Goal: Information Seeking & Learning: Learn about a topic

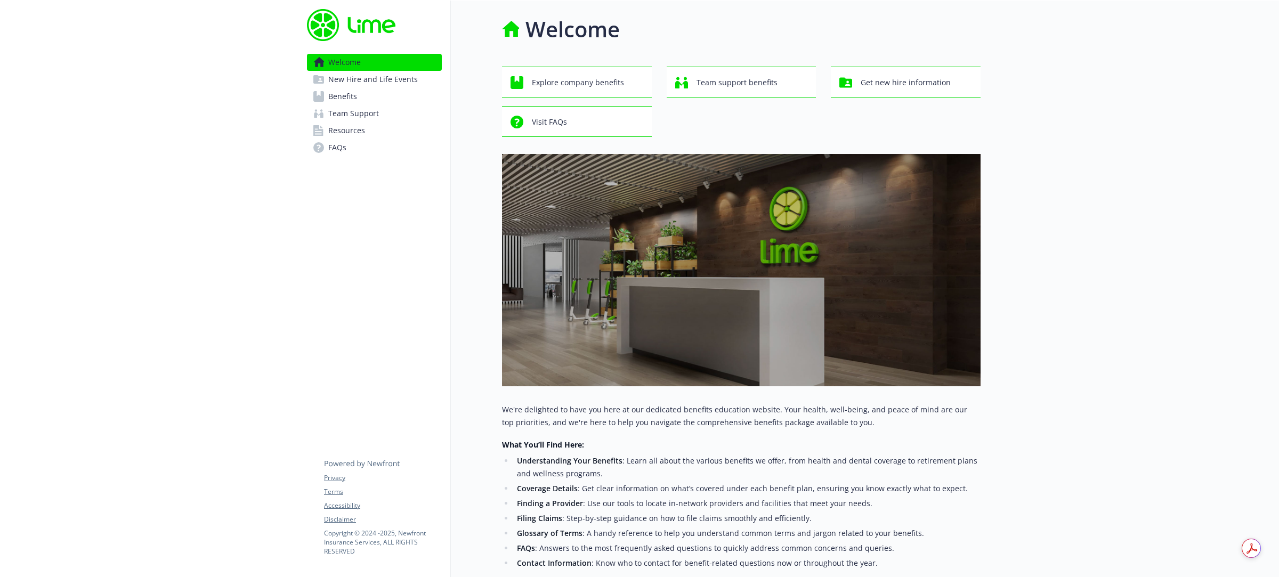
drag, startPoint x: 352, startPoint y: 112, endPoint x: 390, endPoint y: 113, distance: 38.4
click at [351, 112] on span "Team Support" at bounding box center [353, 113] width 51 height 17
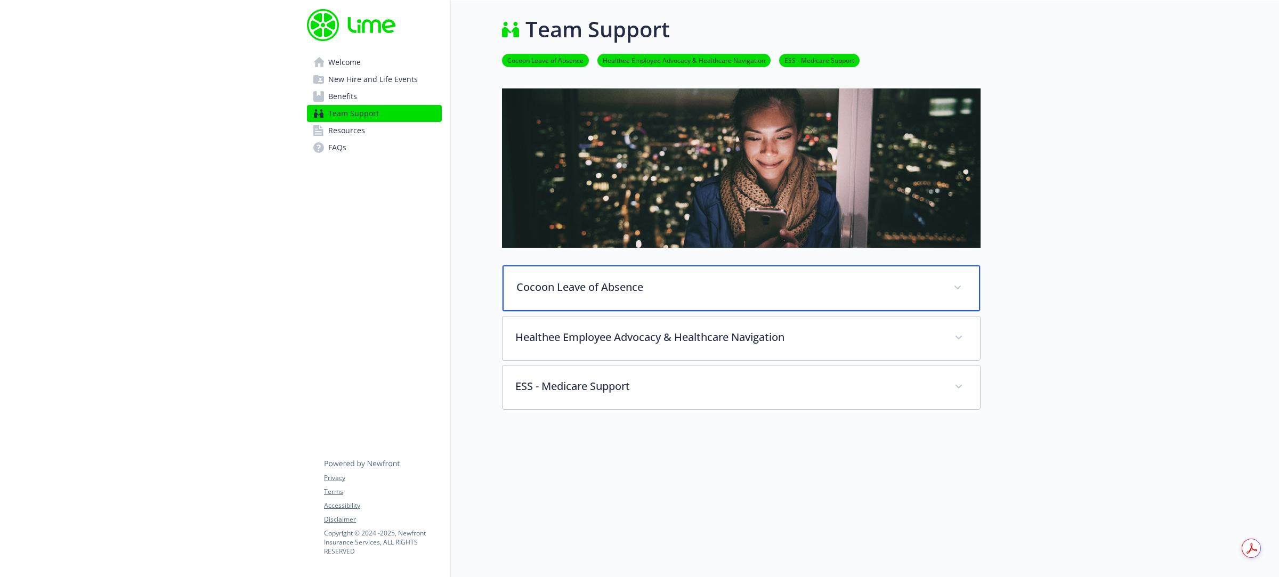
click at [615, 289] on p "Cocoon Leave of Absence" at bounding box center [728, 287] width 424 height 16
